Goal: Task Accomplishment & Management: Complete application form

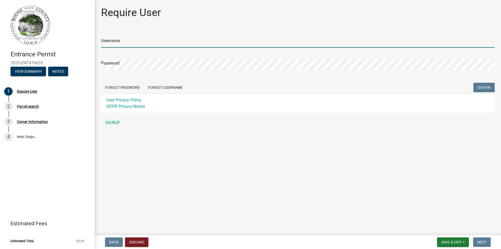
click at [106, 43] on input "Username" at bounding box center [298, 42] width 394 height 11
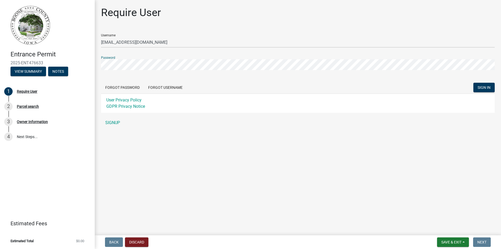
click at [473, 83] on button "SIGN IN" at bounding box center [483, 87] width 21 height 9
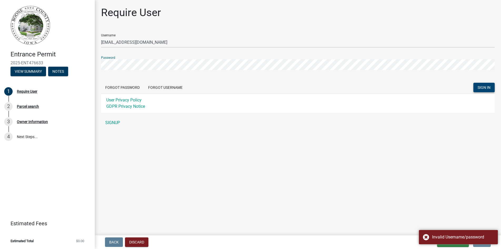
click at [479, 89] on span "SIGN IN" at bounding box center [484, 87] width 13 height 4
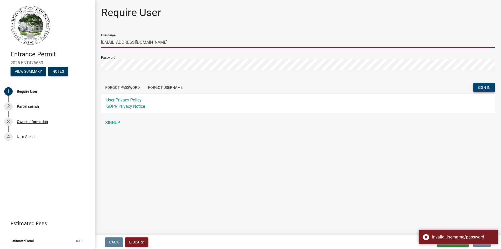
click at [143, 40] on input "[EMAIL_ADDRESS][DOMAIN_NAME]" at bounding box center [298, 42] width 394 height 11
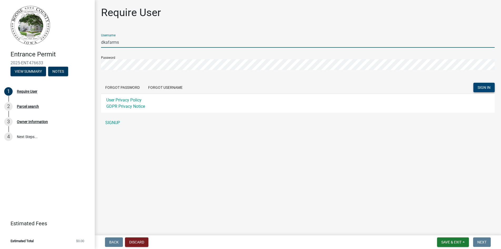
type input "dkafarms"
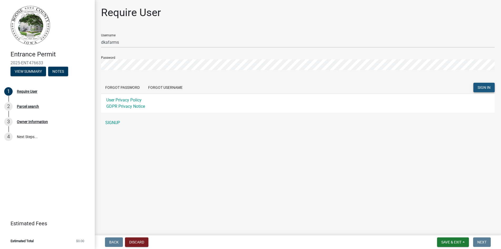
click at [489, 89] on span "SIGN IN" at bounding box center [484, 87] width 13 height 4
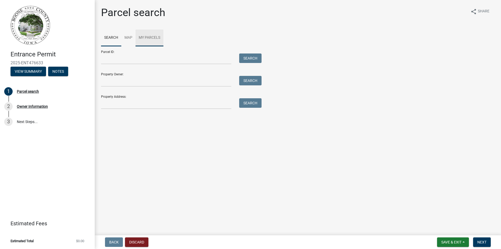
click at [152, 39] on link "My Parcels" at bounding box center [150, 37] width 28 height 17
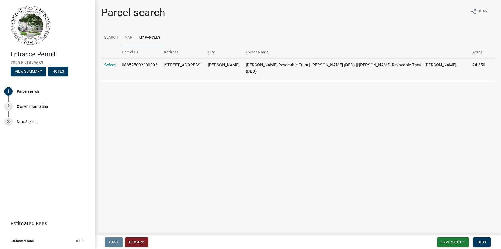
click at [129, 39] on link "Map" at bounding box center [128, 37] width 14 height 17
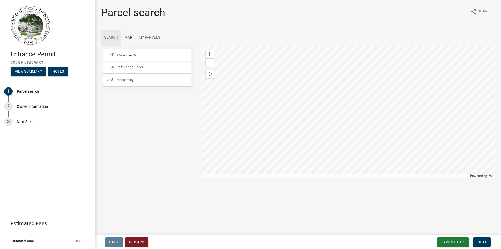
click at [115, 38] on link "Search" at bounding box center [111, 37] width 20 height 17
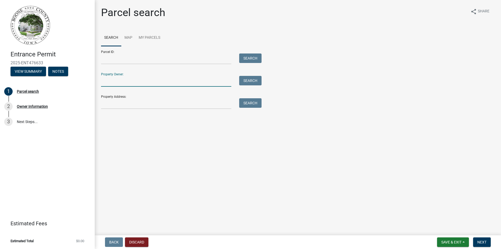
click at [133, 83] on input "Property Owner:" at bounding box center [166, 81] width 130 height 11
type input "[PERSON_NAME] revocable trust"
click at [248, 82] on button "Search" at bounding box center [250, 80] width 22 height 9
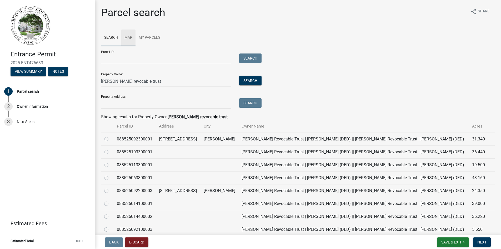
click at [131, 37] on link "Map" at bounding box center [128, 37] width 14 height 17
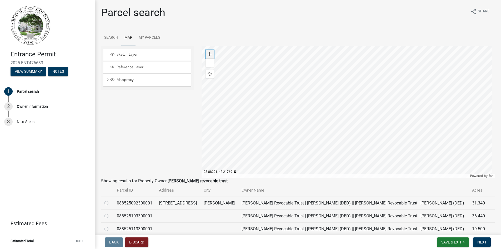
click at [209, 56] on span at bounding box center [210, 54] width 4 height 4
click at [270, 82] on div at bounding box center [348, 112] width 293 height 132
click at [209, 53] on span at bounding box center [210, 54] width 4 height 4
click at [311, 113] on div at bounding box center [348, 112] width 293 height 132
click at [297, 111] on div at bounding box center [348, 112] width 293 height 132
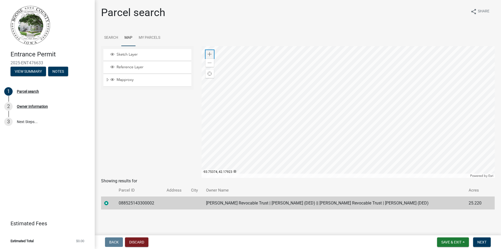
click at [208, 51] on div "Zoom in" at bounding box center [210, 54] width 8 height 8
click at [426, 96] on div at bounding box center [348, 112] width 293 height 132
click at [209, 63] on span at bounding box center [210, 63] width 4 height 4
click at [113, 38] on link "Search" at bounding box center [111, 37] width 20 height 17
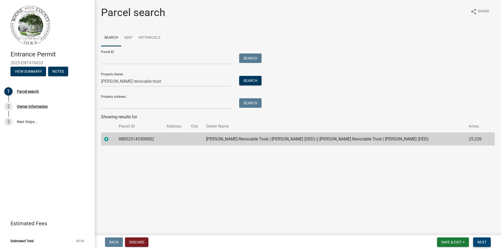
click at [484, 242] on span "Next" at bounding box center [481, 242] width 9 height 4
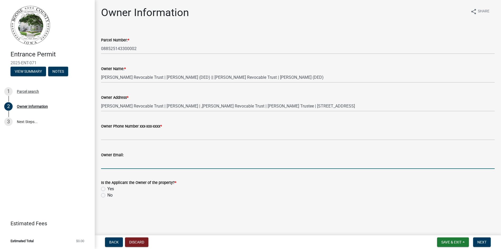
click at [118, 158] on input "Owner Email:" at bounding box center [298, 163] width 394 height 11
type input "[EMAIL_ADDRESS][DOMAIN_NAME]"
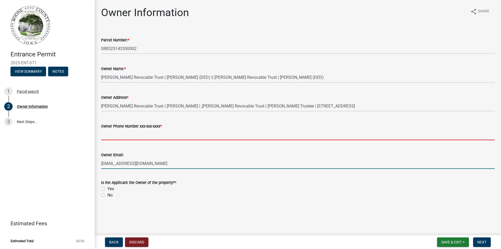
type input "5152901408"
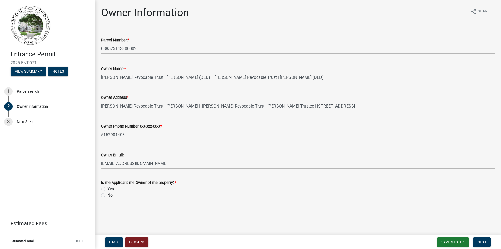
click at [107, 188] on label "Yes" at bounding box center [110, 189] width 7 height 6
click at [107, 188] on input "Yes" at bounding box center [108, 187] width 3 height 3
radio input "true"
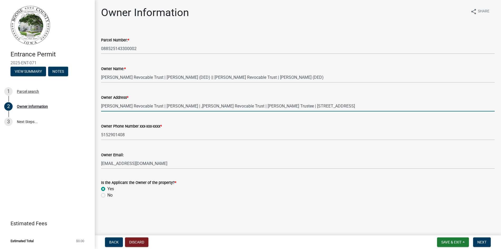
click at [239, 104] on input "[PERSON_NAME] Revocable Trust | [PERSON_NAME] | ,[PERSON_NAME] Revocable Trust …" at bounding box center [298, 106] width 394 height 11
click at [361, 107] on input "[PERSON_NAME] Revocable Trust | [PERSON_NAME] | ,[PERSON_NAME] Revocable Trust …" at bounding box center [298, 106] width 394 height 11
click at [485, 243] on span "Next" at bounding box center [481, 242] width 9 height 4
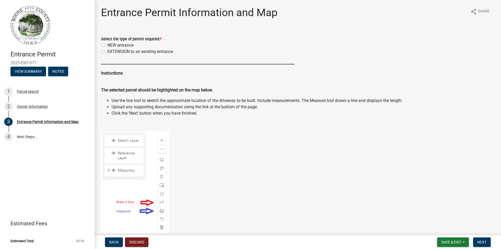
click at [107, 45] on label "NEW entrance" at bounding box center [120, 45] width 26 height 6
click at [107, 45] on input "NEW entrance" at bounding box center [108, 43] width 3 height 3
radio input "true"
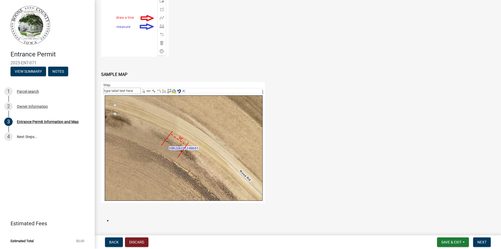
scroll to position [263, 0]
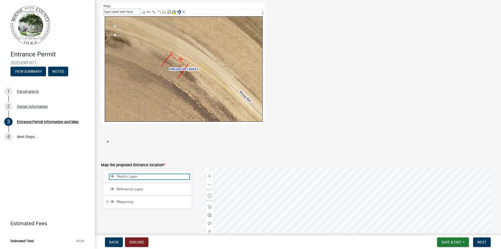
click at [129, 176] on span "Sketch Layer" at bounding box center [152, 176] width 74 height 5
click at [312, 210] on div at bounding box center [348, 234] width 293 height 132
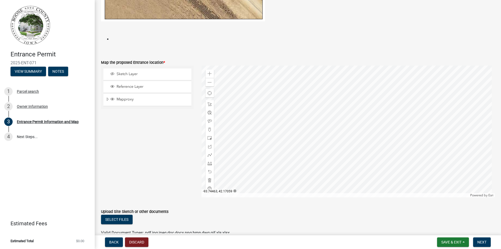
scroll to position [394, 0]
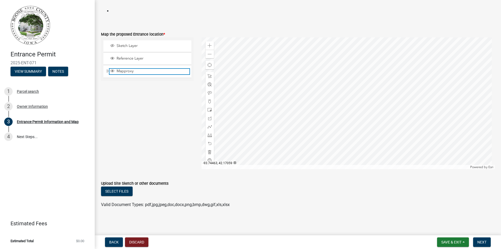
click at [128, 73] on span "Mapproxy" at bounding box center [152, 71] width 74 height 5
click at [208, 126] on span at bounding box center [210, 126] width 4 height 4
click at [312, 77] on div at bounding box center [348, 103] width 293 height 132
click at [313, 80] on div at bounding box center [348, 103] width 293 height 132
click at [312, 79] on div at bounding box center [348, 103] width 293 height 132
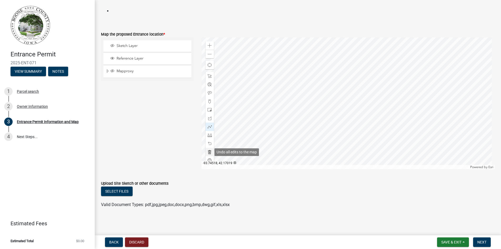
click at [208, 152] on span at bounding box center [210, 152] width 4 height 4
click at [208, 127] on span at bounding box center [210, 126] width 4 height 4
click at [312, 77] on div at bounding box center [348, 103] width 293 height 132
click at [313, 80] on div at bounding box center [348, 103] width 293 height 132
click at [313, 77] on div at bounding box center [348, 103] width 293 height 132
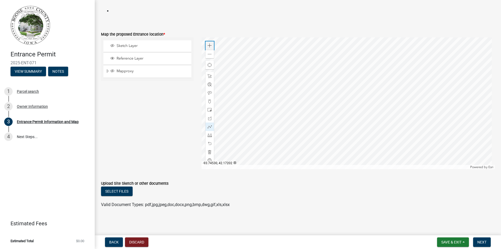
click at [209, 46] on span at bounding box center [210, 45] width 4 height 4
click at [333, 158] on div at bounding box center [348, 103] width 293 height 132
click at [297, 105] on div at bounding box center [348, 103] width 293 height 132
click at [268, 102] on div at bounding box center [348, 103] width 293 height 132
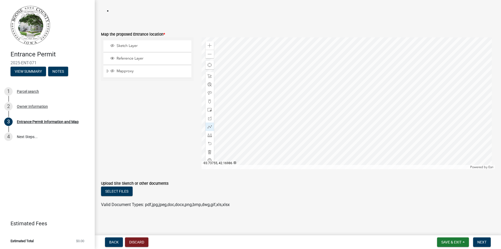
click at [268, 89] on div at bounding box center [348, 103] width 293 height 132
click at [244, 85] on div at bounding box center [348, 103] width 293 height 132
click at [136, 243] on button "Discard" at bounding box center [136, 241] width 23 height 9
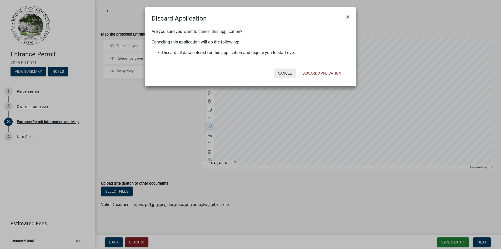
click at [288, 75] on button "Cancel" at bounding box center [285, 72] width 22 height 9
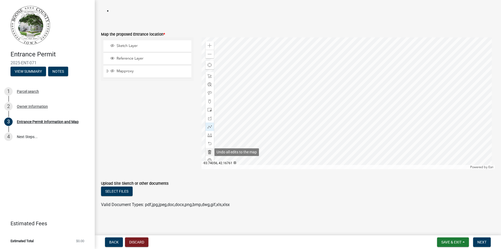
click at [208, 152] on span at bounding box center [210, 152] width 4 height 4
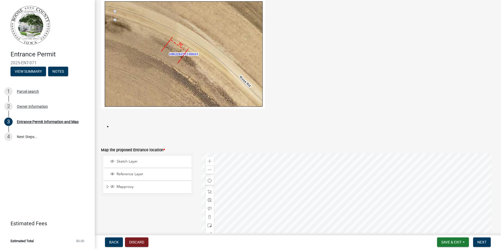
scroll to position [341, 0]
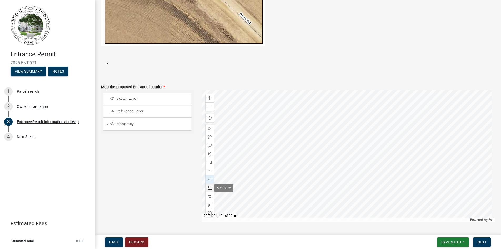
click at [208, 188] on span at bounding box center [210, 188] width 4 height 4
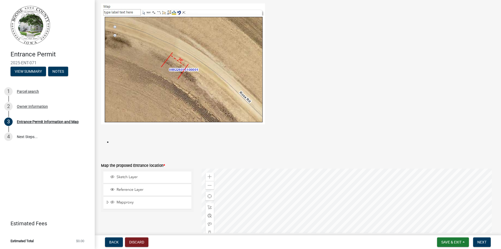
scroll to position [262, 0]
click at [210, 179] on div "Zoom in" at bounding box center [210, 177] width 8 height 8
click at [208, 174] on div "Zoom in" at bounding box center [210, 177] width 8 height 8
click at [484, 169] on div at bounding box center [348, 235] width 293 height 132
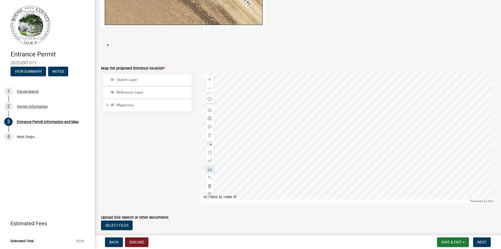
scroll to position [367, 0]
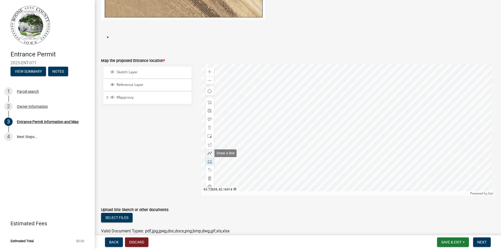
click at [208, 152] on span at bounding box center [210, 153] width 4 height 4
click at [270, 92] on div at bounding box center [348, 130] width 293 height 132
click at [270, 99] on div at bounding box center [348, 130] width 293 height 132
click at [208, 162] on span at bounding box center [210, 161] width 4 height 4
click at [270, 93] on div at bounding box center [348, 130] width 293 height 132
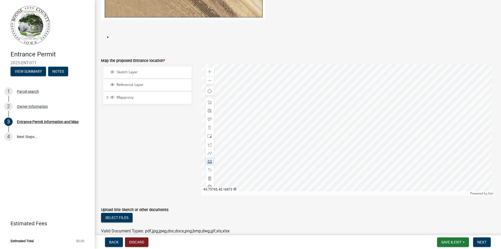
click at [269, 99] on div at bounding box center [348, 130] width 293 height 132
click at [208, 171] on span at bounding box center [210, 170] width 4 height 4
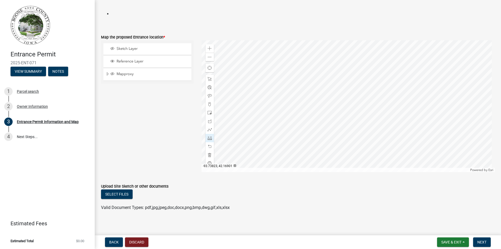
scroll to position [394, 0]
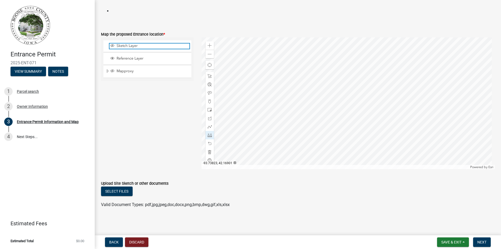
click at [128, 46] on span "Sketch Layer" at bounding box center [152, 45] width 74 height 5
click at [270, 78] on div at bounding box center [348, 103] width 293 height 132
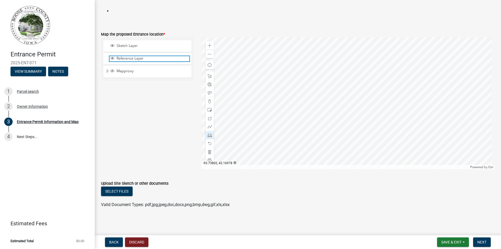
click at [126, 58] on span "Reference Layer" at bounding box center [152, 58] width 74 height 5
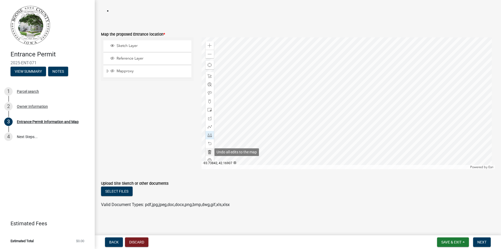
click at [211, 153] on span at bounding box center [210, 152] width 4 height 4
click at [209, 54] on span at bounding box center [210, 54] width 4 height 4
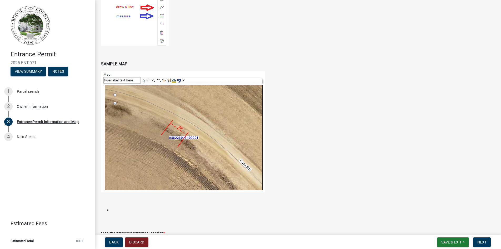
scroll to position [262, 0]
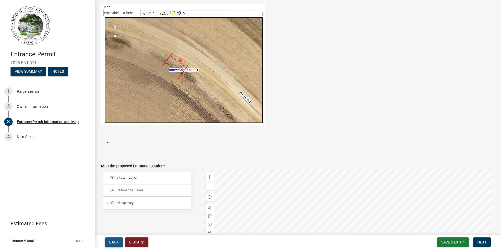
click at [110, 243] on span "Back" at bounding box center [113, 242] width 9 height 4
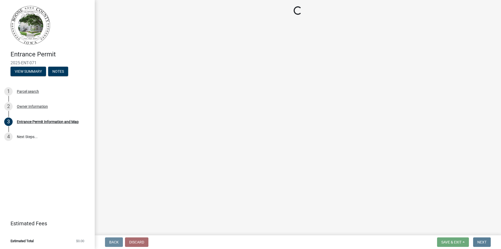
scroll to position [0, 0]
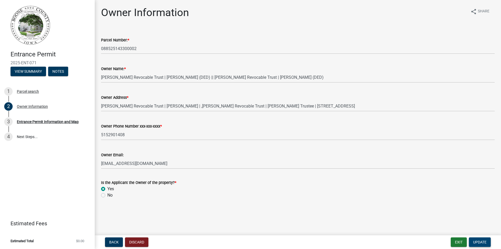
click at [482, 243] on span "Update" at bounding box center [479, 242] width 13 height 4
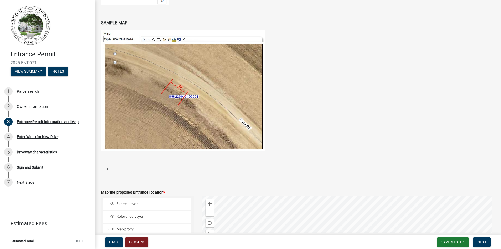
scroll to position [315, 0]
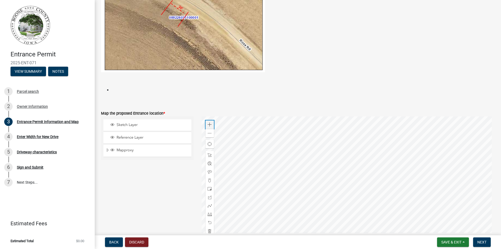
click at [208, 123] on span at bounding box center [210, 124] width 4 height 4
click at [132, 125] on span "Sketch Layer" at bounding box center [152, 124] width 74 height 5
click at [279, 130] on div at bounding box center [348, 182] width 293 height 132
click at [283, 143] on div at bounding box center [348, 182] width 293 height 132
click at [284, 147] on div at bounding box center [348, 182] width 293 height 132
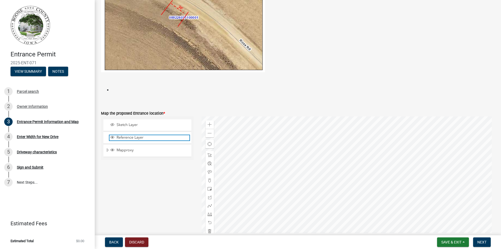
click at [124, 138] on span "Reference Layer" at bounding box center [152, 137] width 74 height 5
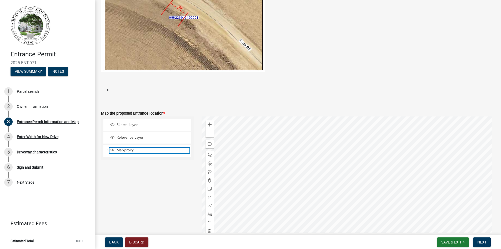
click at [129, 150] on span "Mapproxy" at bounding box center [152, 150] width 74 height 5
click at [129, 149] on span "Mapproxy" at bounding box center [152, 150] width 74 height 5
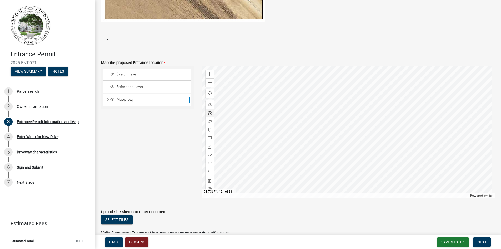
scroll to position [367, 0]
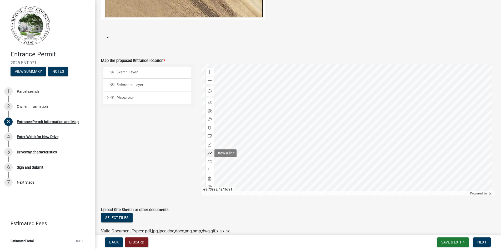
click at [208, 153] on span at bounding box center [210, 153] width 4 height 4
click at [284, 105] on div at bounding box center [348, 130] width 293 height 132
click at [284, 109] on div at bounding box center [348, 130] width 293 height 132
click at [284, 105] on div at bounding box center [348, 130] width 293 height 132
click at [284, 109] on div at bounding box center [348, 130] width 293 height 132
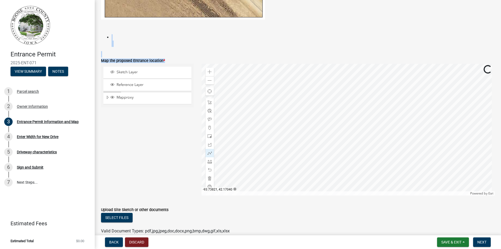
drag, startPoint x: 279, startPoint y: 28, endPoint x: 280, endPoint y: 56, distance: 27.4
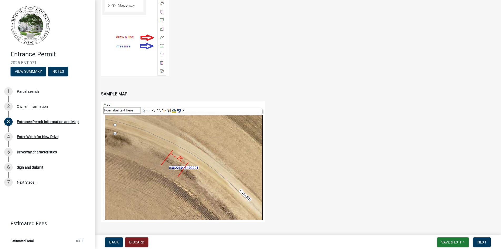
scroll to position [157, 0]
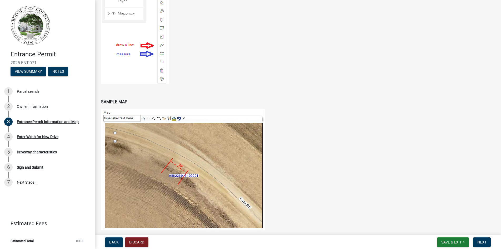
click at [296, 113] on figure at bounding box center [298, 169] width 394 height 121
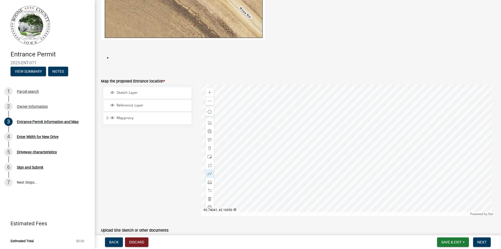
scroll to position [367, 0]
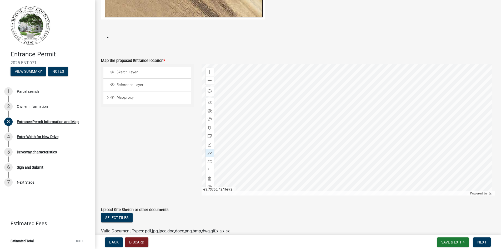
click at [287, 90] on div at bounding box center [348, 130] width 293 height 132
click at [208, 161] on span at bounding box center [210, 161] width 4 height 4
click at [288, 86] on div at bounding box center [348, 130] width 293 height 132
click at [287, 89] on div at bounding box center [348, 130] width 293 height 132
click at [209, 135] on span at bounding box center [210, 136] width 4 height 4
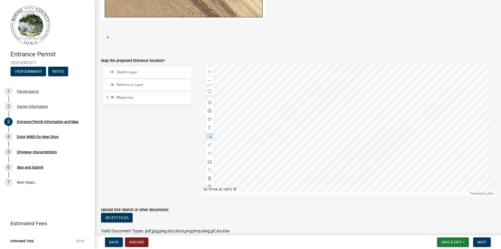
click at [288, 90] on div at bounding box center [348, 130] width 293 height 132
click at [210, 72] on span at bounding box center [210, 72] width 4 height 4
click at [272, 96] on div at bounding box center [348, 130] width 293 height 132
click at [208, 154] on span at bounding box center [210, 153] width 4 height 4
click at [287, 172] on div at bounding box center [348, 130] width 293 height 132
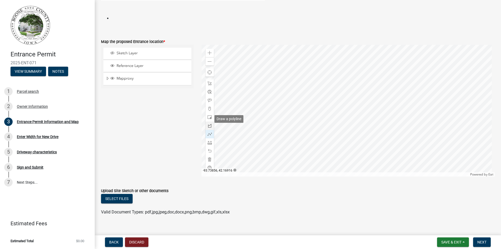
scroll to position [394, 0]
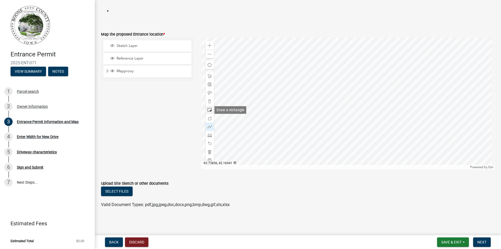
click at [208, 109] on span at bounding box center [210, 110] width 4 height 4
click at [268, 75] on div at bounding box center [348, 103] width 293 height 132
click at [208, 134] on span at bounding box center [210, 135] width 4 height 4
click at [273, 81] on div at bounding box center [348, 103] width 293 height 132
click at [208, 127] on span at bounding box center [210, 126] width 4 height 4
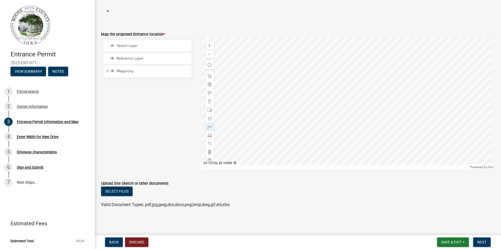
click at [273, 89] on div at bounding box center [348, 103] width 293 height 132
click at [273, 95] on div at bounding box center [348, 103] width 293 height 132
click at [273, 90] on div at bounding box center [348, 103] width 293 height 132
click at [208, 135] on span at bounding box center [210, 135] width 4 height 4
click at [209, 55] on span at bounding box center [210, 54] width 4 height 4
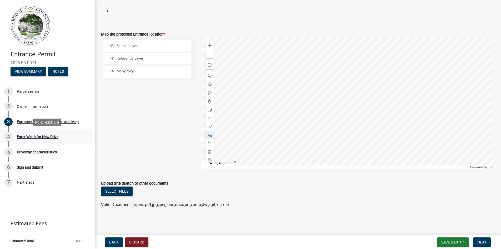
click at [44, 138] on div "Enter Width for New Drive" at bounding box center [38, 137] width 42 height 4
click at [208, 127] on span at bounding box center [210, 126] width 4 height 4
click at [309, 96] on div at bounding box center [348, 103] width 293 height 132
click at [309, 100] on div at bounding box center [348, 103] width 293 height 132
drag, startPoint x: 207, startPoint y: 126, endPoint x: 210, endPoint y: 124, distance: 3.0
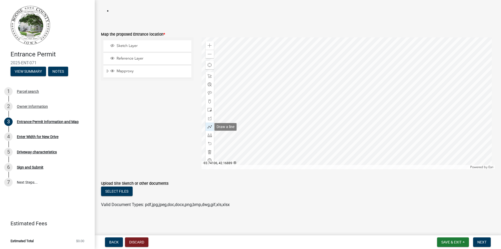
click at [210, 124] on div at bounding box center [210, 126] width 8 height 8
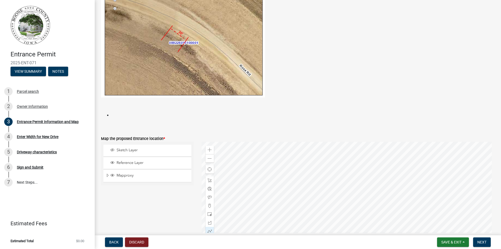
scroll to position [316, 0]
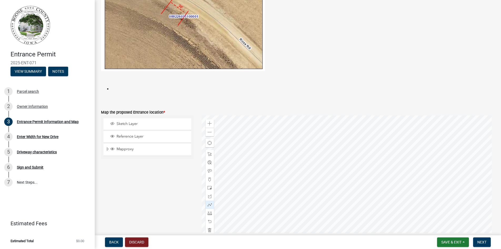
click at [334, 166] on div at bounding box center [348, 181] width 293 height 132
click at [286, 158] on div at bounding box center [348, 181] width 293 height 132
click at [209, 213] on span at bounding box center [210, 213] width 4 height 4
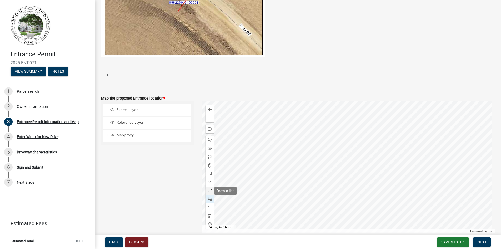
click at [208, 191] on span at bounding box center [210, 190] width 4 height 4
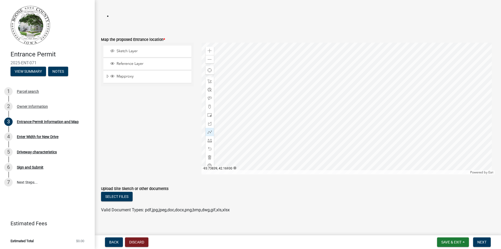
scroll to position [394, 0]
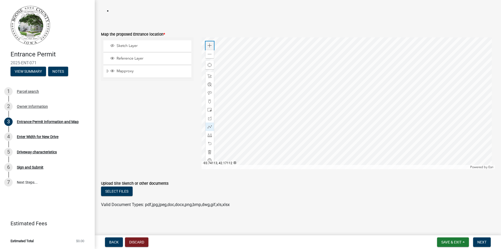
click at [208, 46] on span at bounding box center [210, 45] width 4 height 4
click at [273, 90] on div at bounding box center [348, 103] width 293 height 132
click at [273, 94] on div at bounding box center [348, 103] width 293 height 132
click at [208, 135] on span at bounding box center [210, 135] width 4 height 4
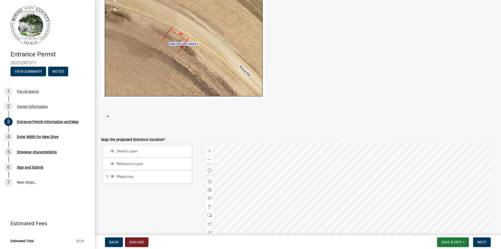
scroll to position [157, 0]
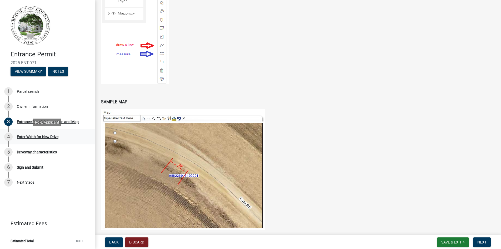
click at [19, 137] on div "Enter Width for New Drive" at bounding box center [38, 137] width 42 height 4
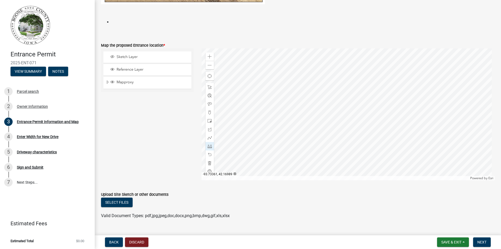
scroll to position [394, 0]
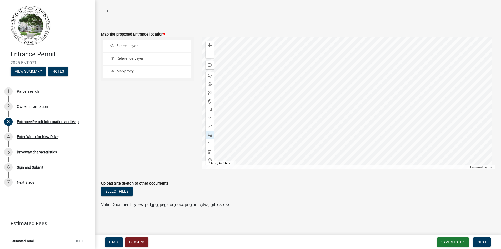
click at [274, 99] on div at bounding box center [348, 103] width 293 height 132
click at [209, 129] on div at bounding box center [210, 126] width 8 height 8
click at [209, 75] on span at bounding box center [210, 76] width 4 height 4
click at [209, 126] on span at bounding box center [210, 126] width 4 height 4
click at [274, 103] on div at bounding box center [348, 103] width 293 height 132
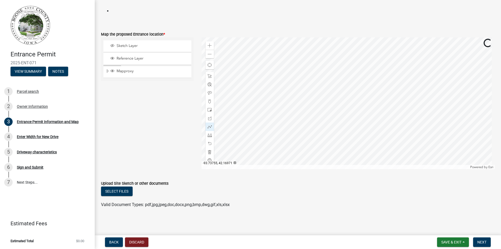
click at [274, 109] on div at bounding box center [348, 103] width 293 height 132
click at [274, 104] on div at bounding box center [348, 103] width 293 height 132
click at [479, 238] on button "Next" at bounding box center [482, 241] width 18 height 9
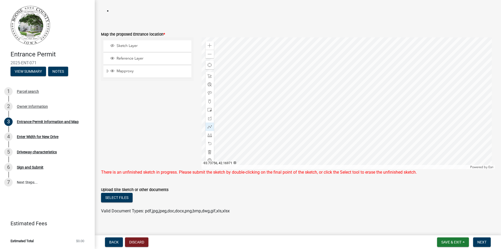
click at [274, 109] on div at bounding box center [348, 103] width 293 height 132
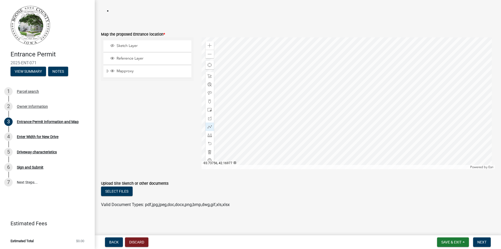
click at [274, 104] on div at bounding box center [348, 103] width 293 height 132
click at [274, 107] on div at bounding box center [348, 103] width 293 height 132
click at [274, 108] on div at bounding box center [348, 103] width 293 height 132
click at [210, 136] on span at bounding box center [210, 135] width 4 height 4
click at [275, 104] on div at bounding box center [348, 103] width 293 height 132
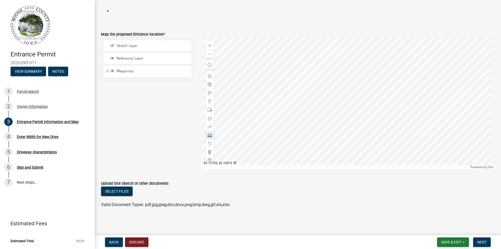
click at [274, 108] on div at bounding box center [348, 103] width 293 height 132
click at [481, 242] on span "Next" at bounding box center [481, 242] width 9 height 4
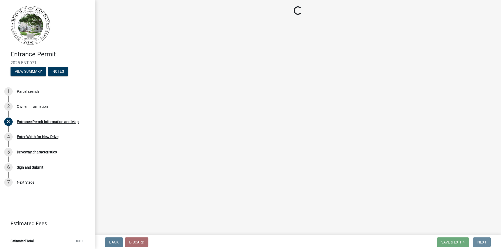
scroll to position [0, 0]
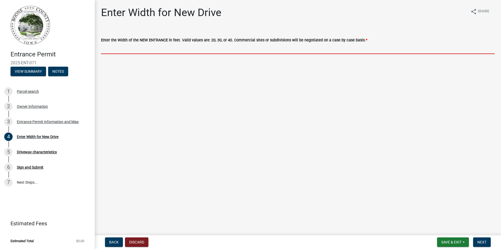
click at [234, 49] on input "text" at bounding box center [298, 48] width 394 height 11
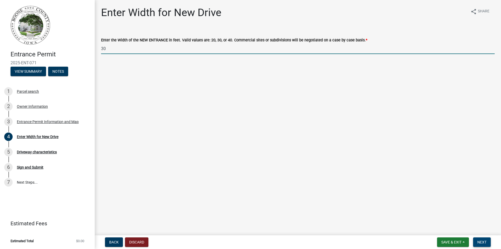
type input "30"
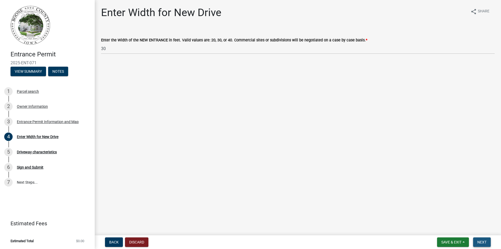
click at [481, 242] on span "Next" at bounding box center [481, 242] width 9 height 4
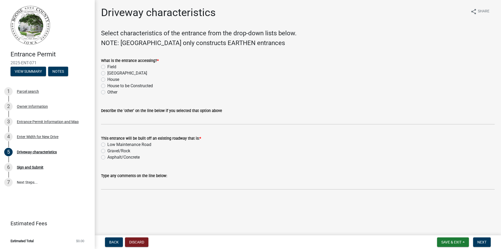
click at [107, 66] on label "Field" at bounding box center [111, 67] width 9 height 6
click at [107, 66] on input "Field" at bounding box center [108, 65] width 3 height 3
radio input "true"
click at [107, 150] on label "Gravel/Rock" at bounding box center [118, 151] width 23 height 6
click at [107, 150] on input "Gravel/Rock" at bounding box center [108, 149] width 3 height 3
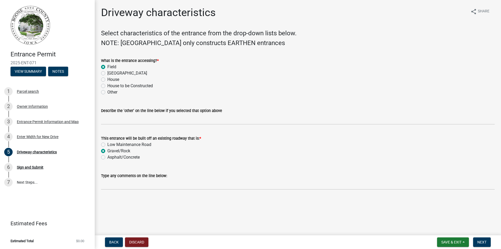
radio input "true"
click at [483, 243] on span "Next" at bounding box center [481, 242] width 9 height 4
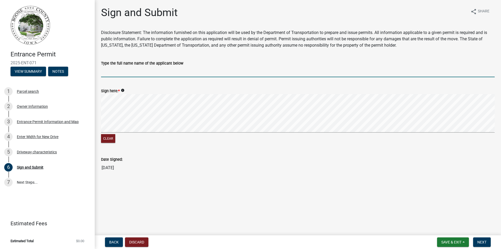
click at [112, 73] on input "Type the full name name of the applicant below" at bounding box center [298, 71] width 394 height 11
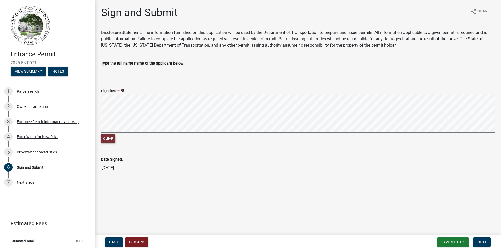
click at [109, 136] on button "Clear" at bounding box center [108, 138] width 14 height 9
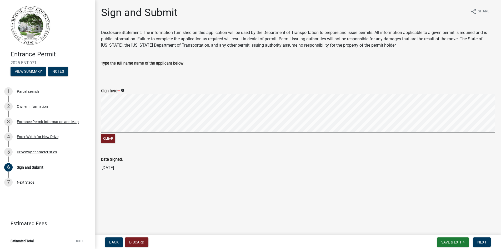
click at [110, 72] on input "Type the full name name of the applicant below" at bounding box center [298, 71] width 394 height 11
type input "[PERSON_NAME] Revocable Trust"
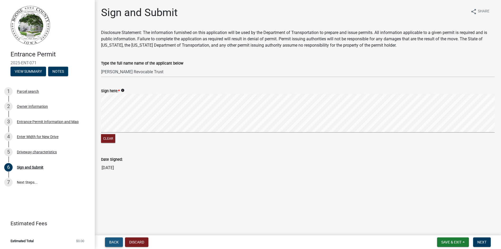
click at [114, 244] on button "Back" at bounding box center [114, 241] width 18 height 9
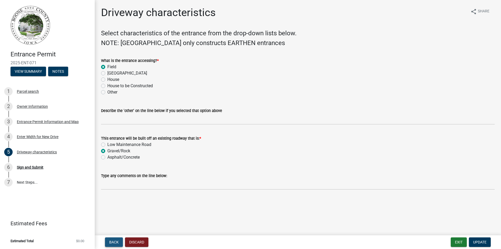
click at [112, 242] on span "Back" at bounding box center [113, 242] width 9 height 4
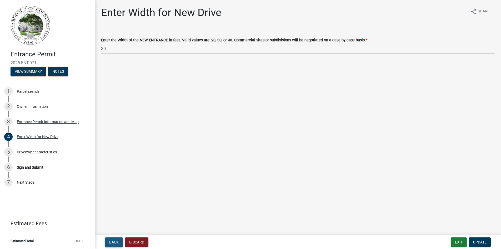
click at [112, 242] on span "Back" at bounding box center [113, 242] width 9 height 4
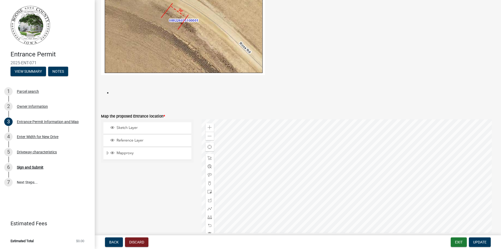
scroll to position [316, 0]
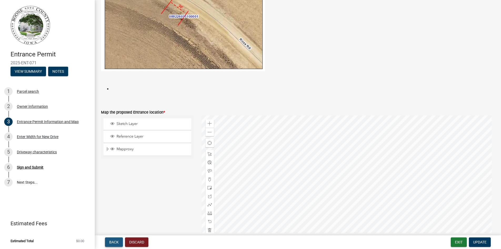
click at [113, 243] on span "Back" at bounding box center [113, 242] width 9 height 4
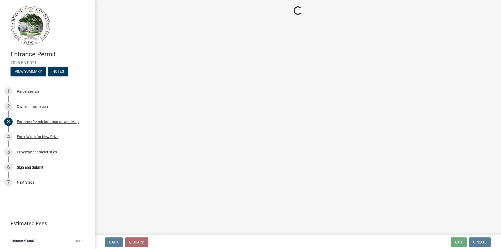
scroll to position [0, 0]
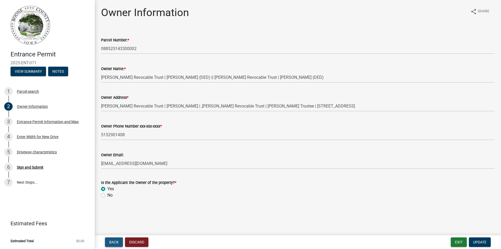
click at [109, 242] on button "Back" at bounding box center [114, 241] width 18 height 9
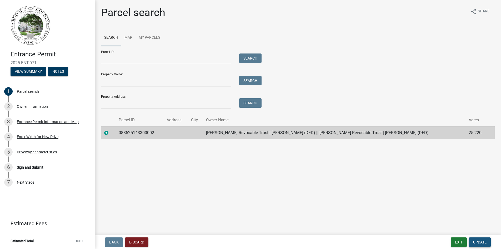
click at [479, 243] on span "Update" at bounding box center [479, 242] width 13 height 4
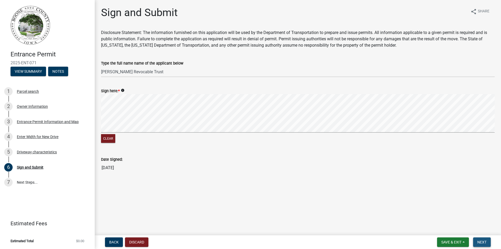
click at [477, 242] on button "Next" at bounding box center [482, 241] width 18 height 9
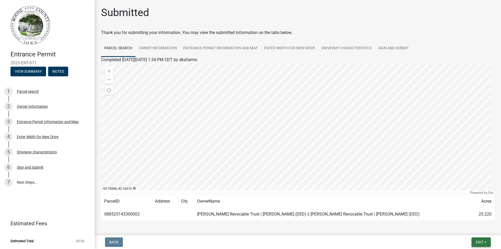
click at [483, 243] on span "Exit" at bounding box center [480, 242] width 8 height 4
